Goal: Check status: Check status

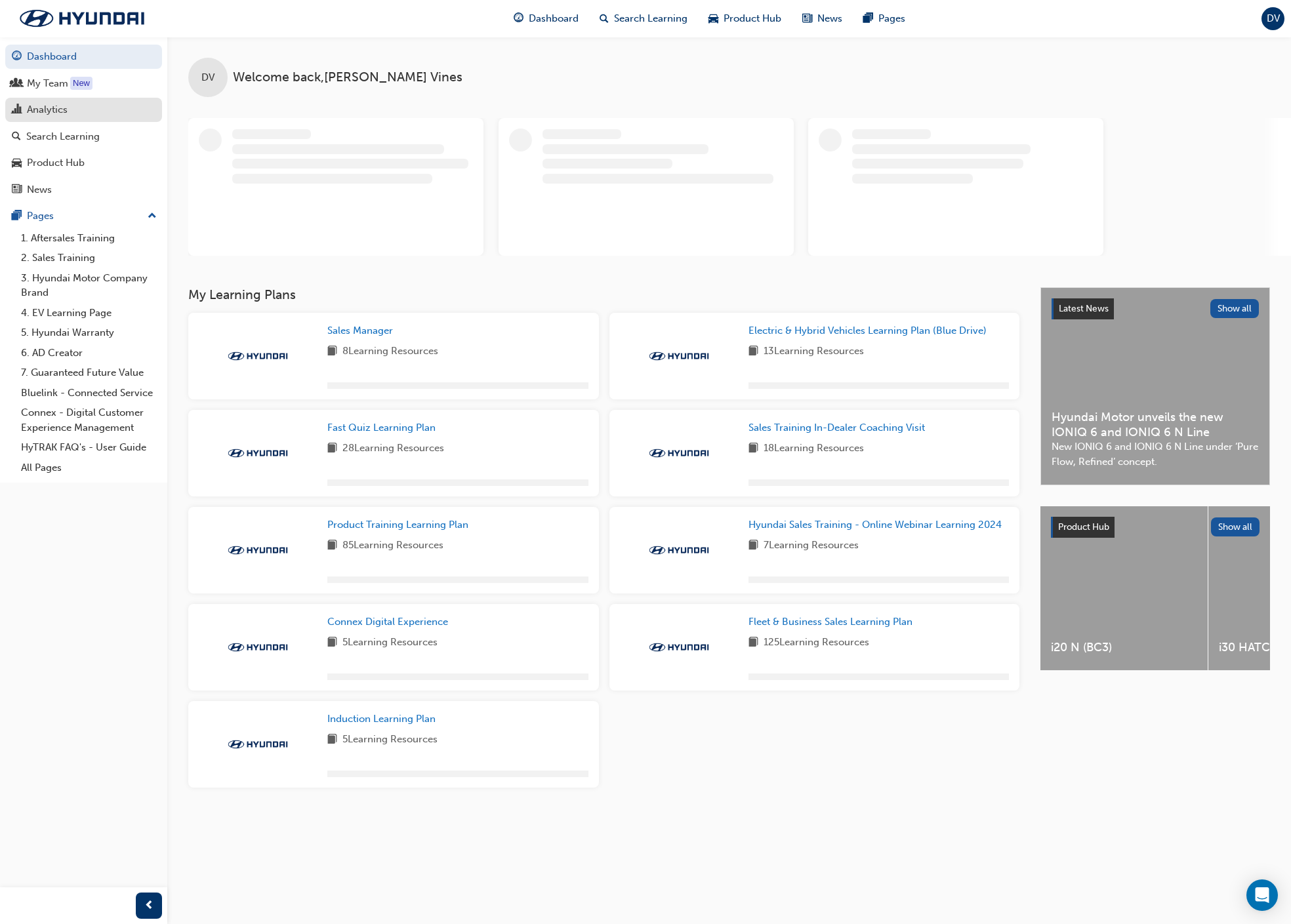
click at [67, 111] on div "Analytics" at bounding box center [47, 110] width 41 height 15
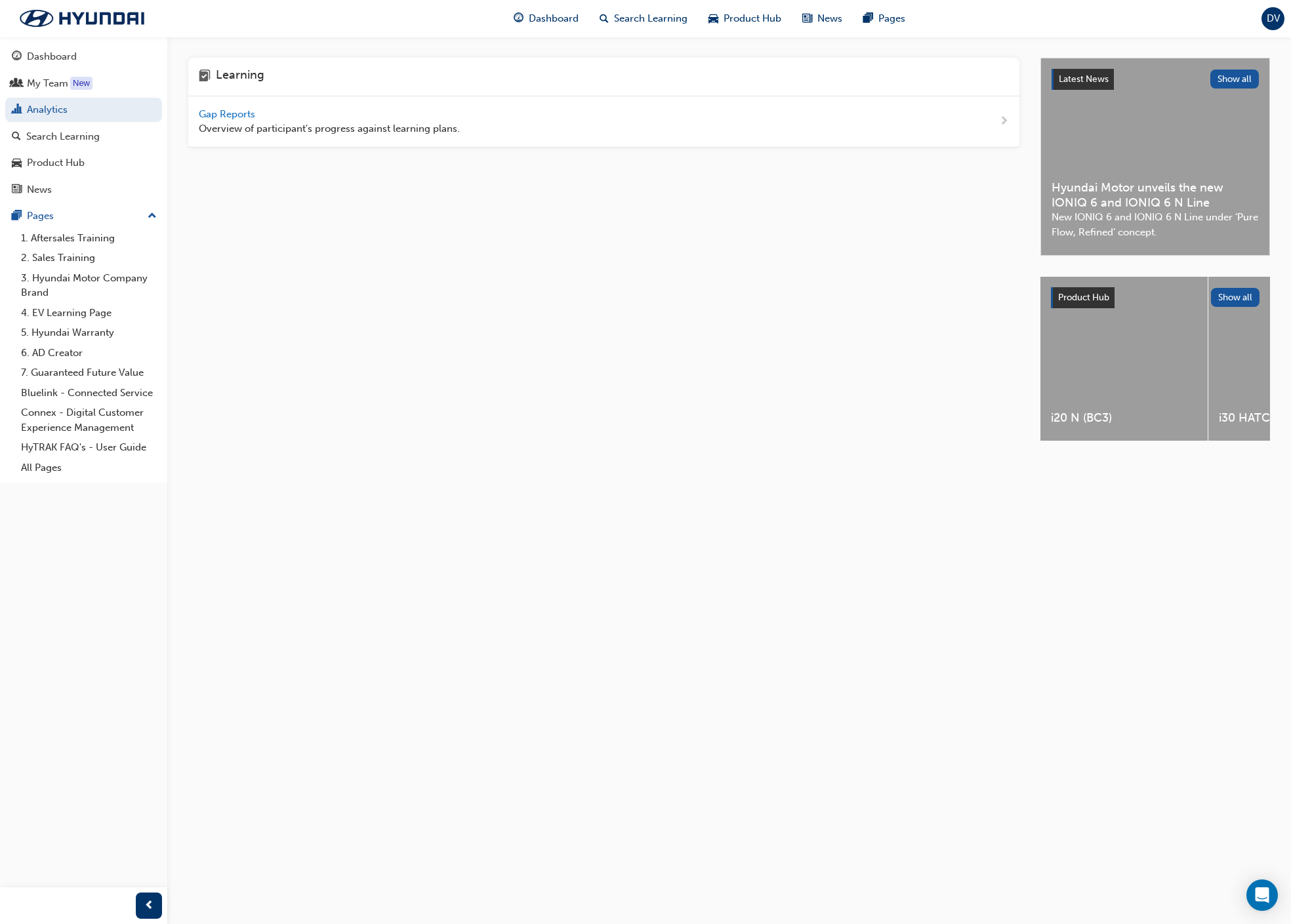
click at [217, 129] on span "Overview of participant's progress against learning plans." at bounding box center [329, 129] width 261 height 15
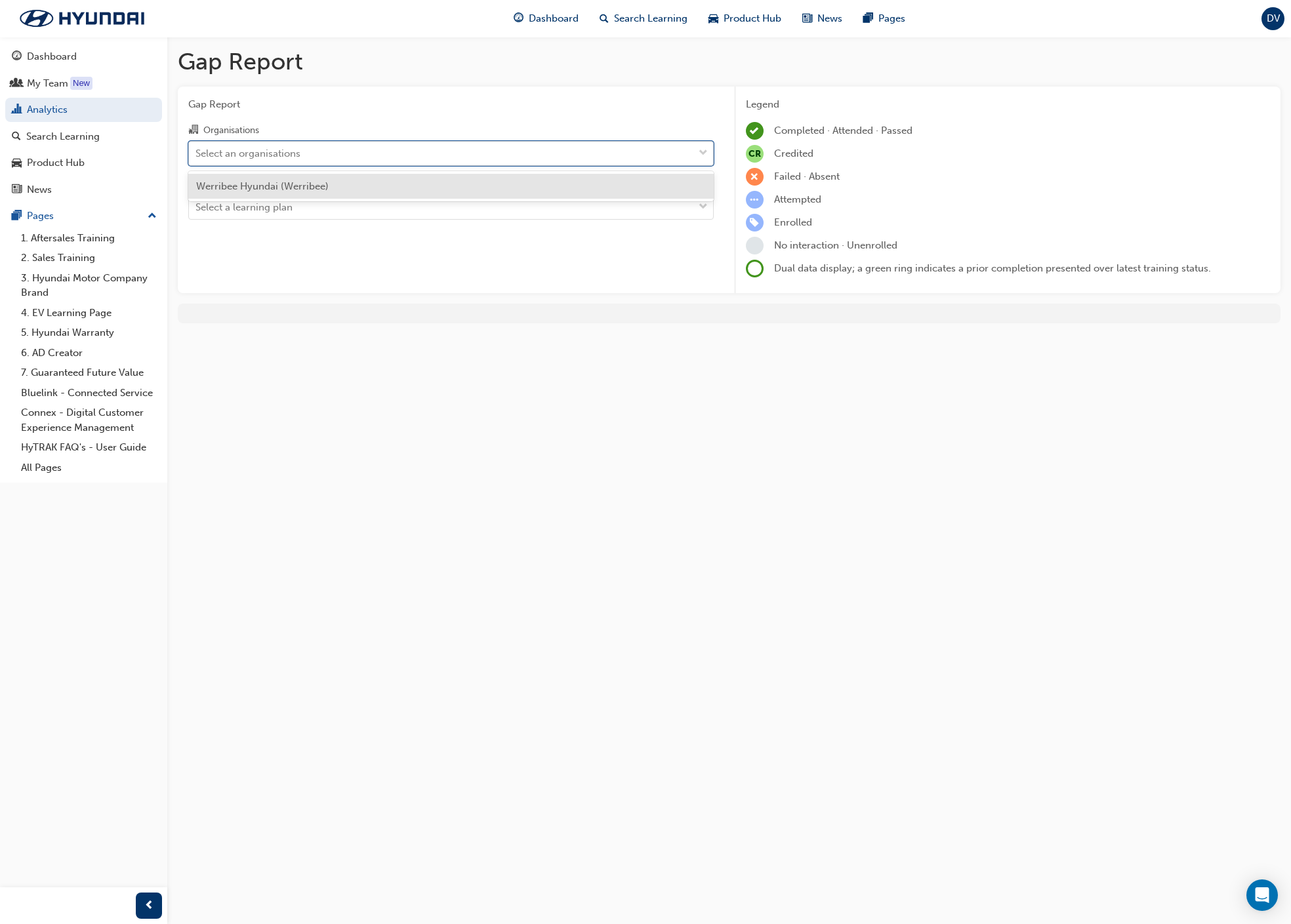
click at [274, 148] on div "Select an organisations" at bounding box center [248, 153] width 105 height 15
click at [197, 148] on input "Organisations option Werribee Hyundai (Werribee) focused, 1 of 1. 1 result avai…" at bounding box center [196, 152] width 2 height 11
click at [291, 174] on div "Werribee Hyundai (Werribee)" at bounding box center [451, 186] width 525 height 26
click at [306, 210] on div "Select a learning plan" at bounding box center [441, 208] width 505 height 23
click at [197, 210] on input "Learning Plan Select a learning plan" at bounding box center [196, 206] width 2 height 11
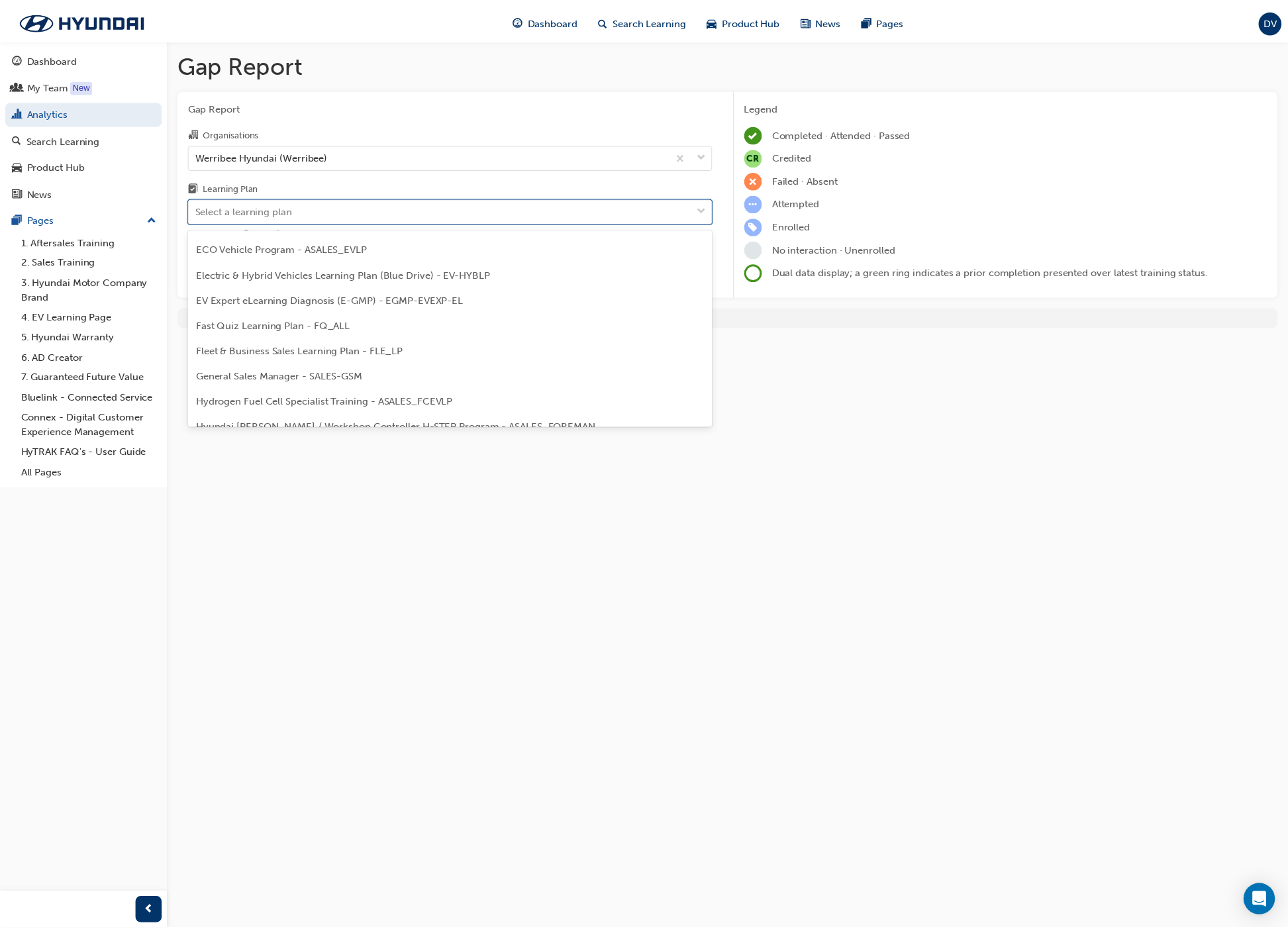
scroll to position [126, 0]
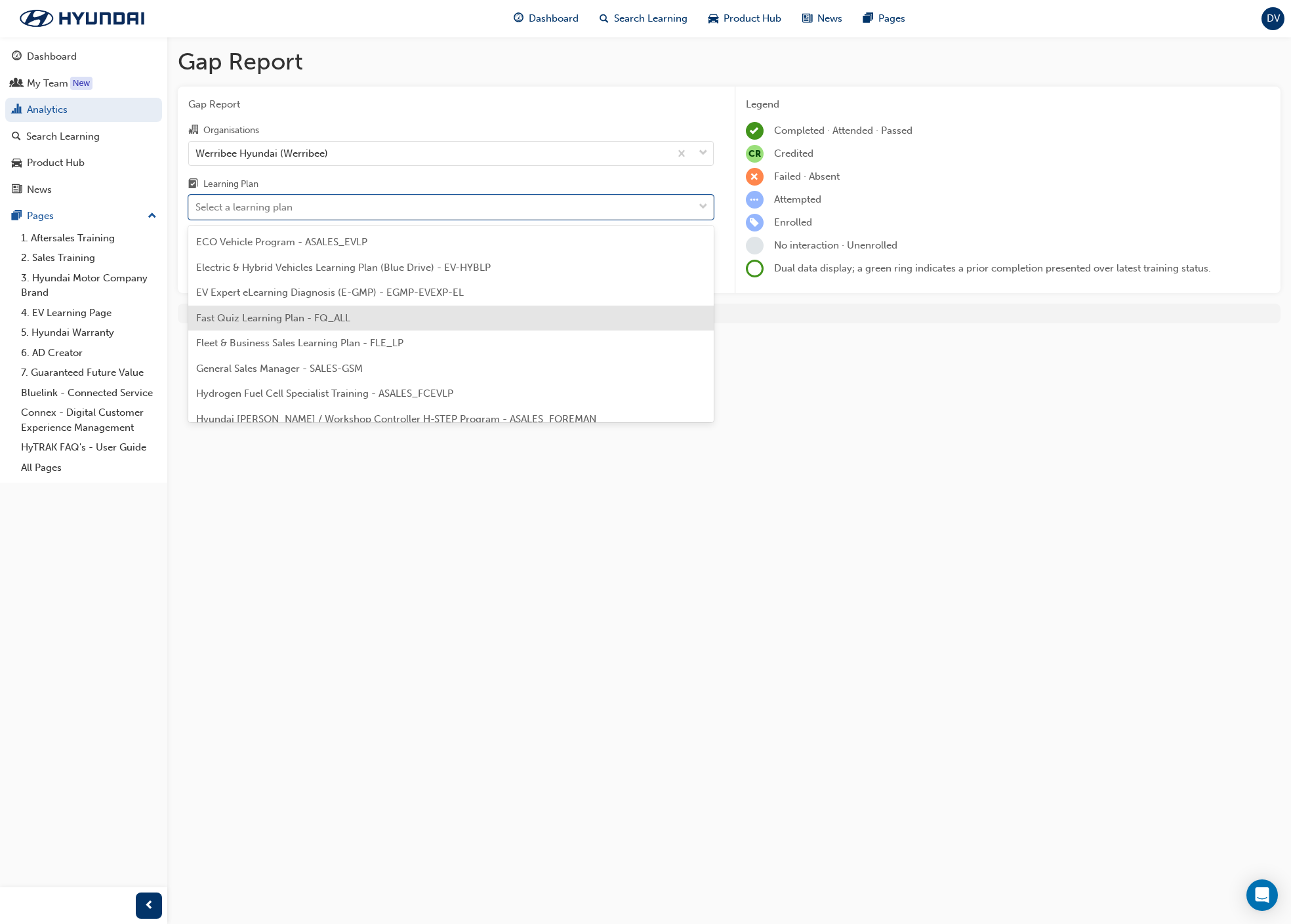
click at [407, 317] on div "Fast Quiz Learning Plan - FQ_ALL" at bounding box center [451, 318] width 525 height 26
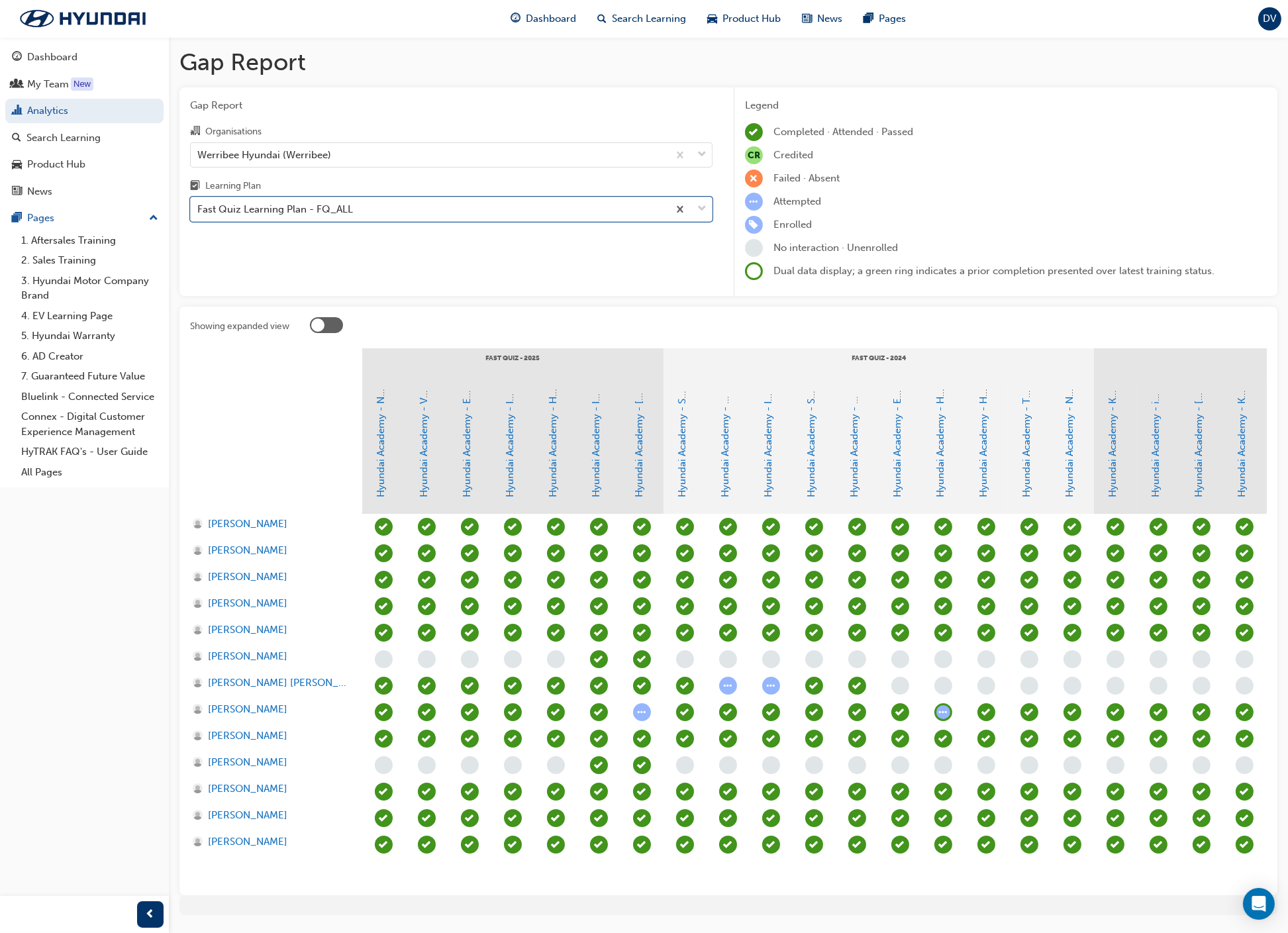
click at [328, 244] on div "Gap Report Organisations Werribee Hyundai (Werribee) Learning Plan option Fast …" at bounding box center [451, 191] width 544 height 209
